Goal: Information Seeking & Learning: Understand process/instructions

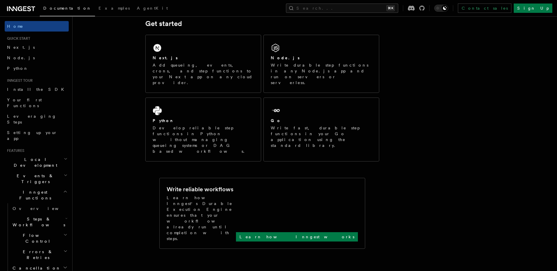
scroll to position [104, 0]
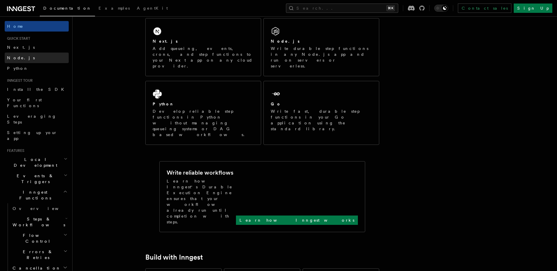
click at [24, 57] on link "Node.js" at bounding box center [37, 58] width 64 height 11
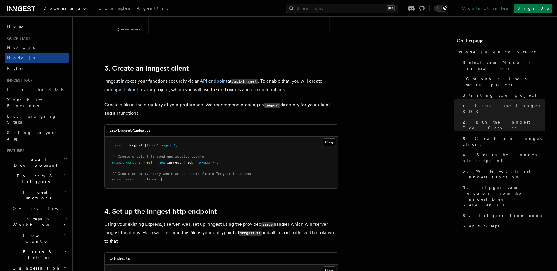
scroll to position [708, 0]
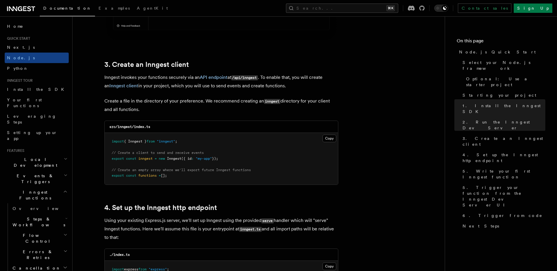
click at [136, 137] on pre "import { Inngest } from "inngest" ; // Create a client to send and receive even…" at bounding box center [221, 159] width 233 height 52
copy code "import { Inngest } from "inngest" ;"
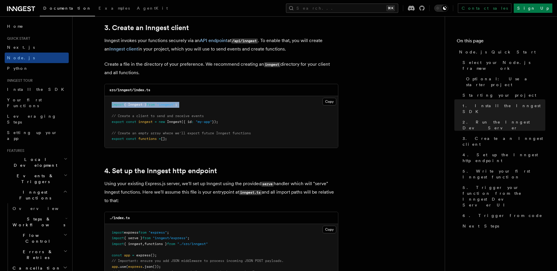
scroll to position [761, 0]
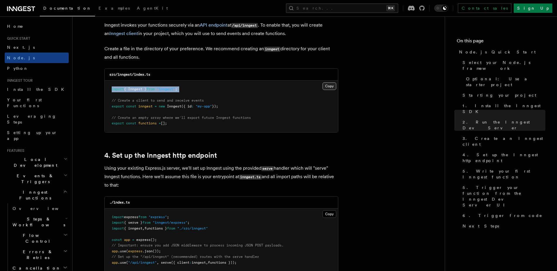
click at [330, 89] on button "Copy Copied" at bounding box center [330, 86] width 14 height 8
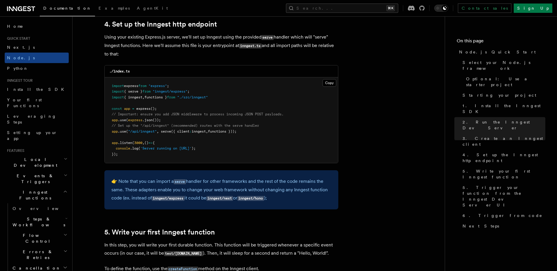
scroll to position [892, 0]
click at [123, 130] on span ".use" at bounding box center [122, 131] width 8 height 4
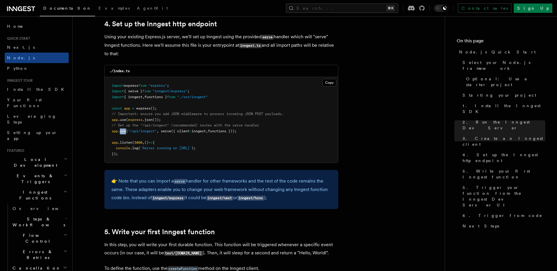
click at [123, 130] on span ".use" at bounding box center [122, 131] width 8 height 4
drag, startPoint x: 218, startPoint y: 98, endPoint x: 105, endPoint y: 91, distance: 112.8
click at [105, 91] on pre "import express from "express" ; import { serve } from "inngest/express" ; impor…" at bounding box center [221, 120] width 233 height 86
copy code "import { serve } from "inngest/express" ; import { inngest , functions } from "…"
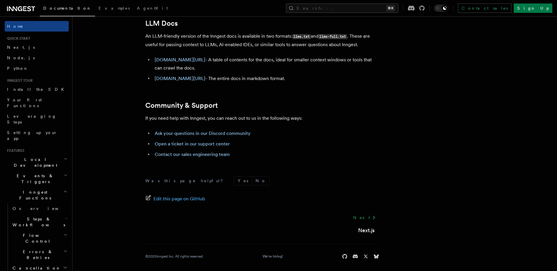
scroll to position [104, 0]
